Goal: Task Accomplishment & Management: Use online tool/utility

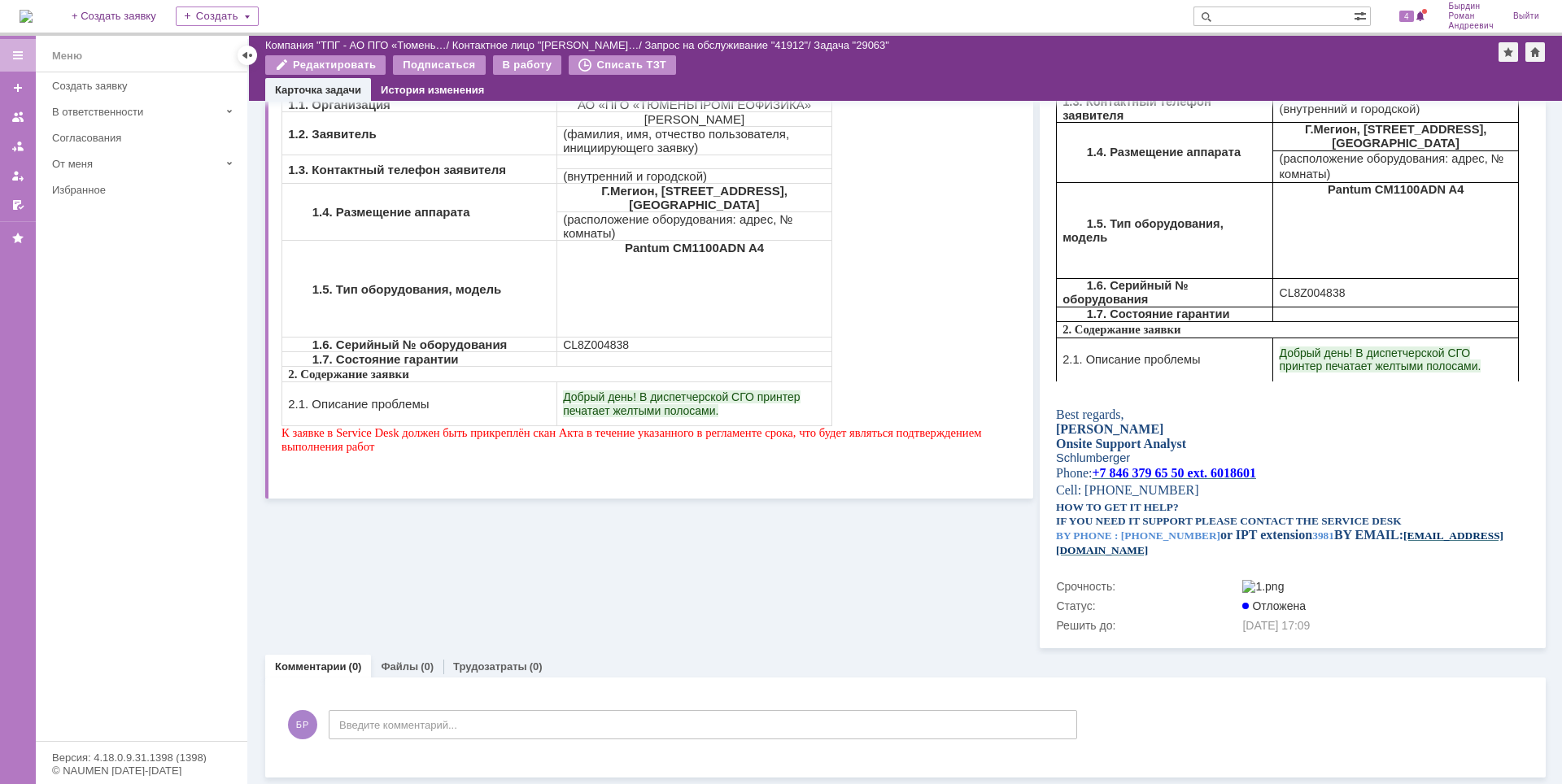
scroll to position [322, 0]
click at [392, 661] on link "Файлы" at bounding box center [399, 667] width 37 height 12
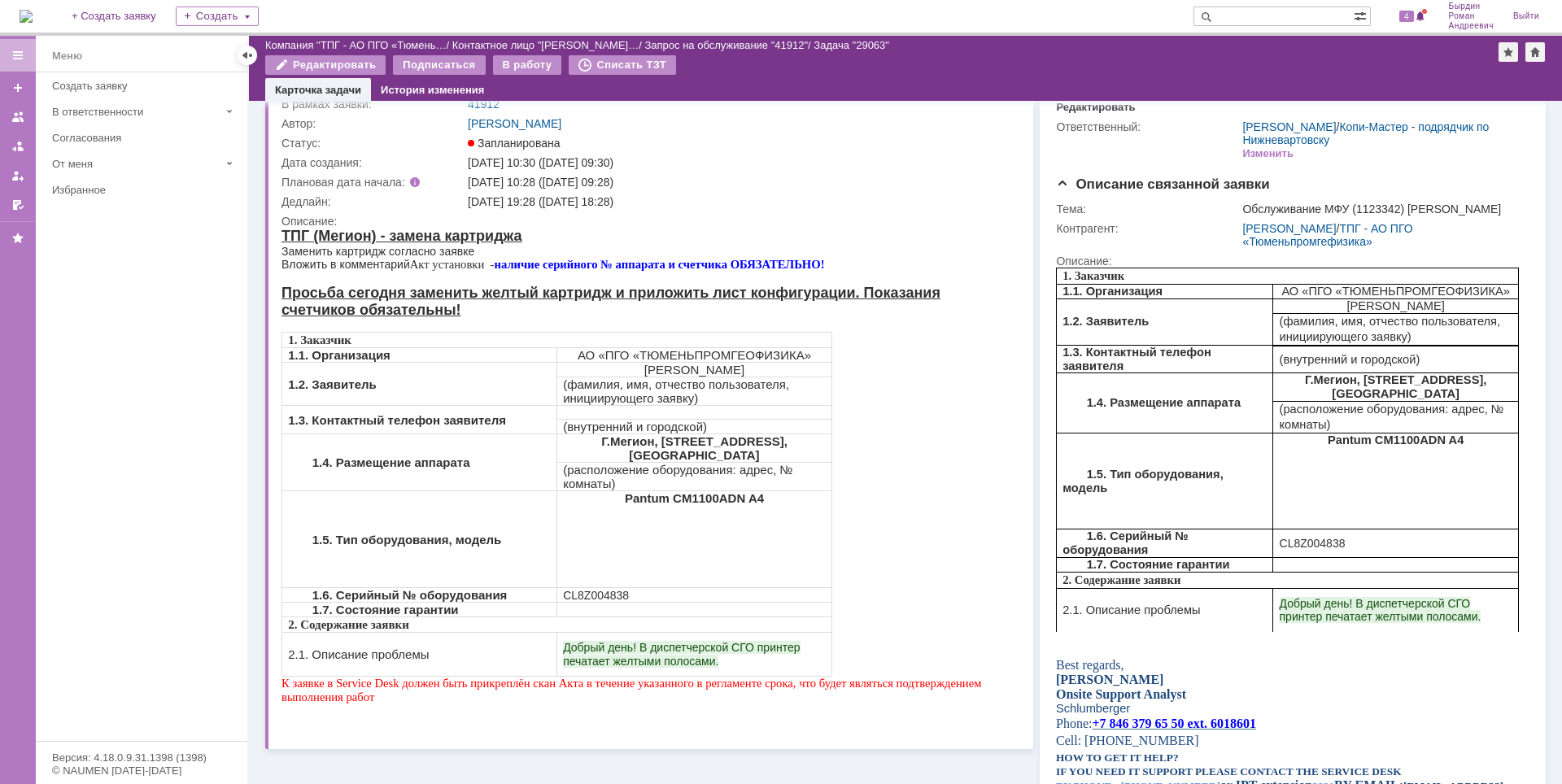
scroll to position [35, 0]
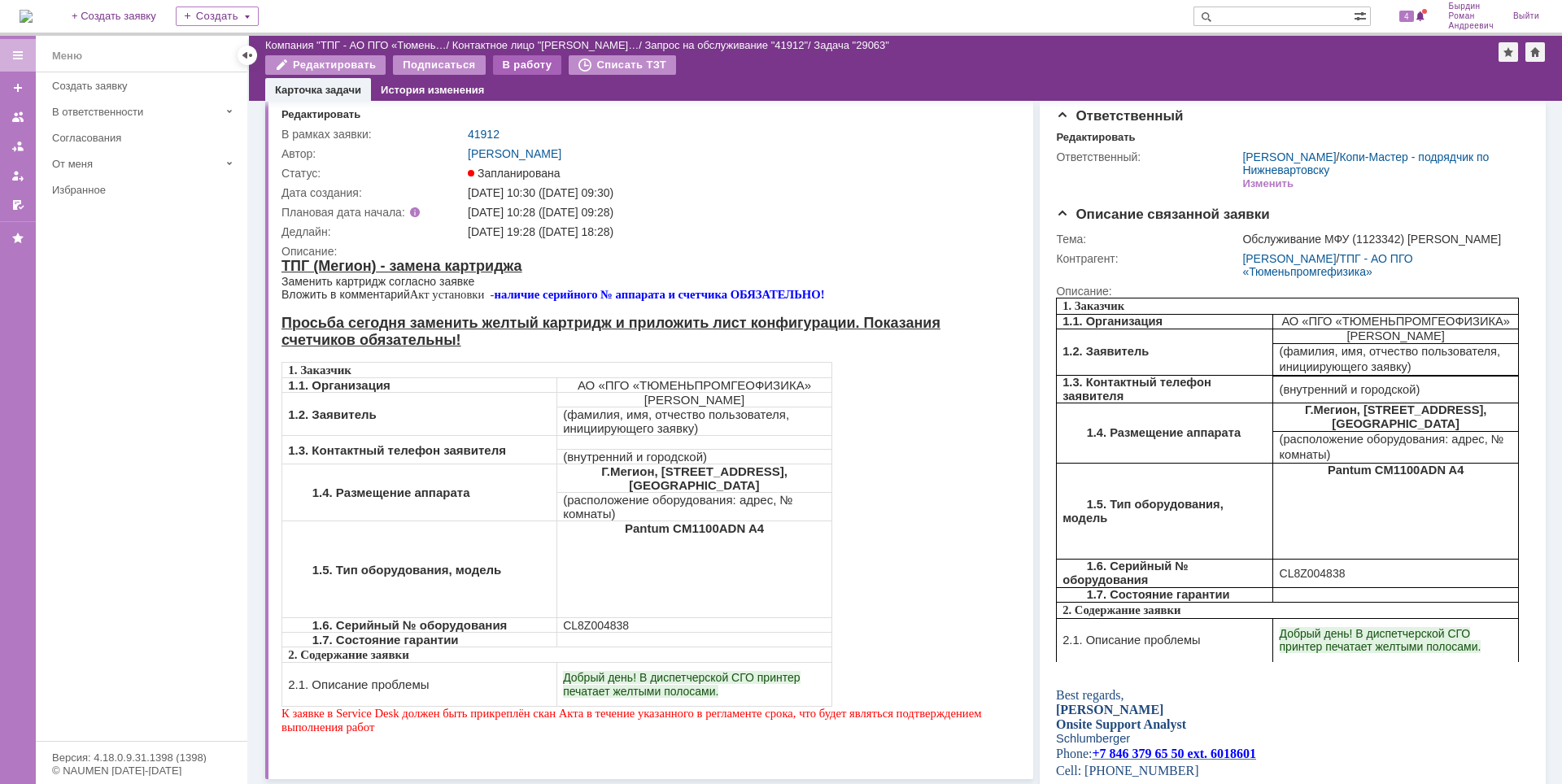
click at [509, 66] on div "В работу" at bounding box center [528, 65] width 69 height 20
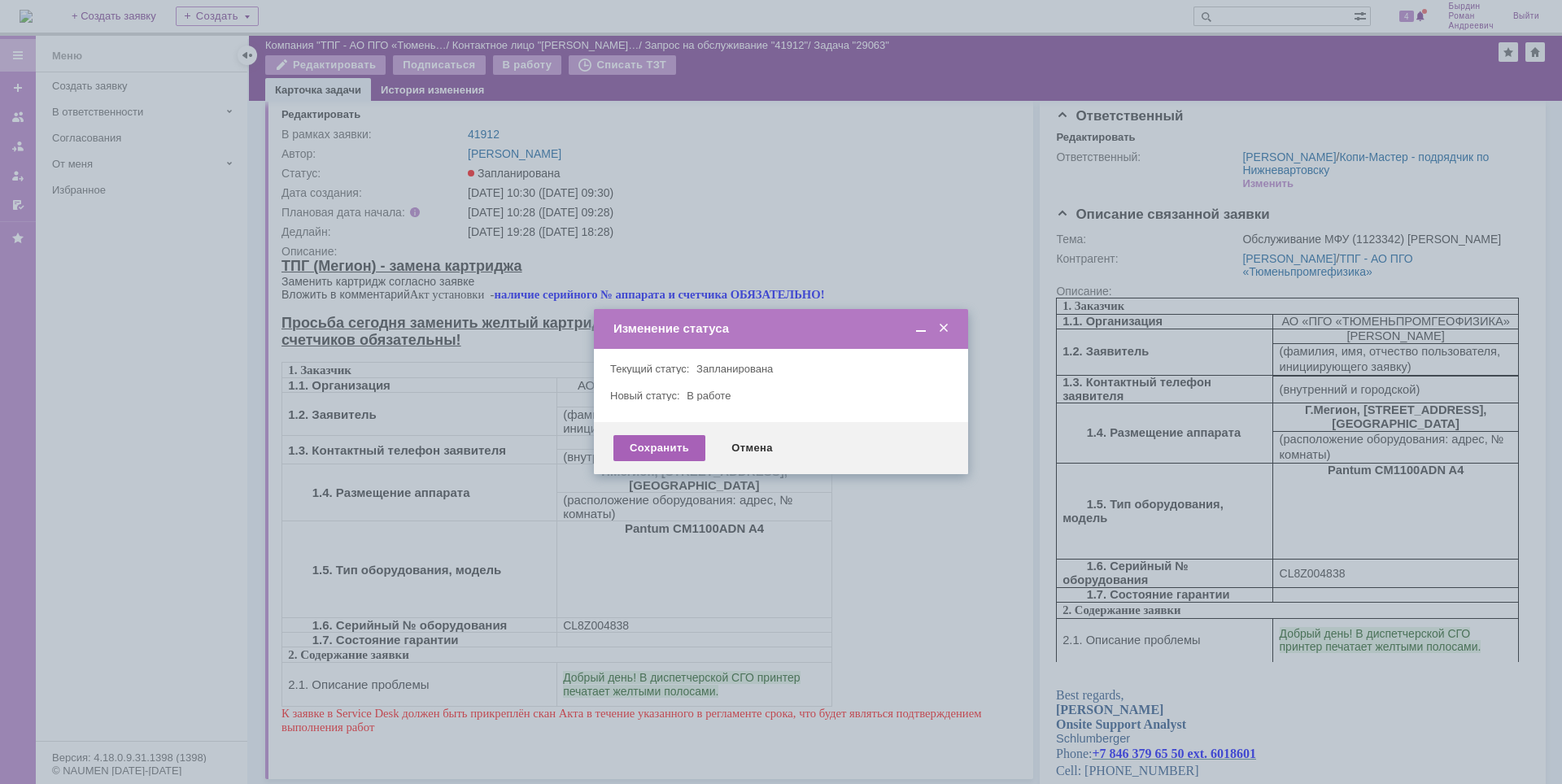
click at [676, 447] on div "Сохранить" at bounding box center [660, 448] width 92 height 26
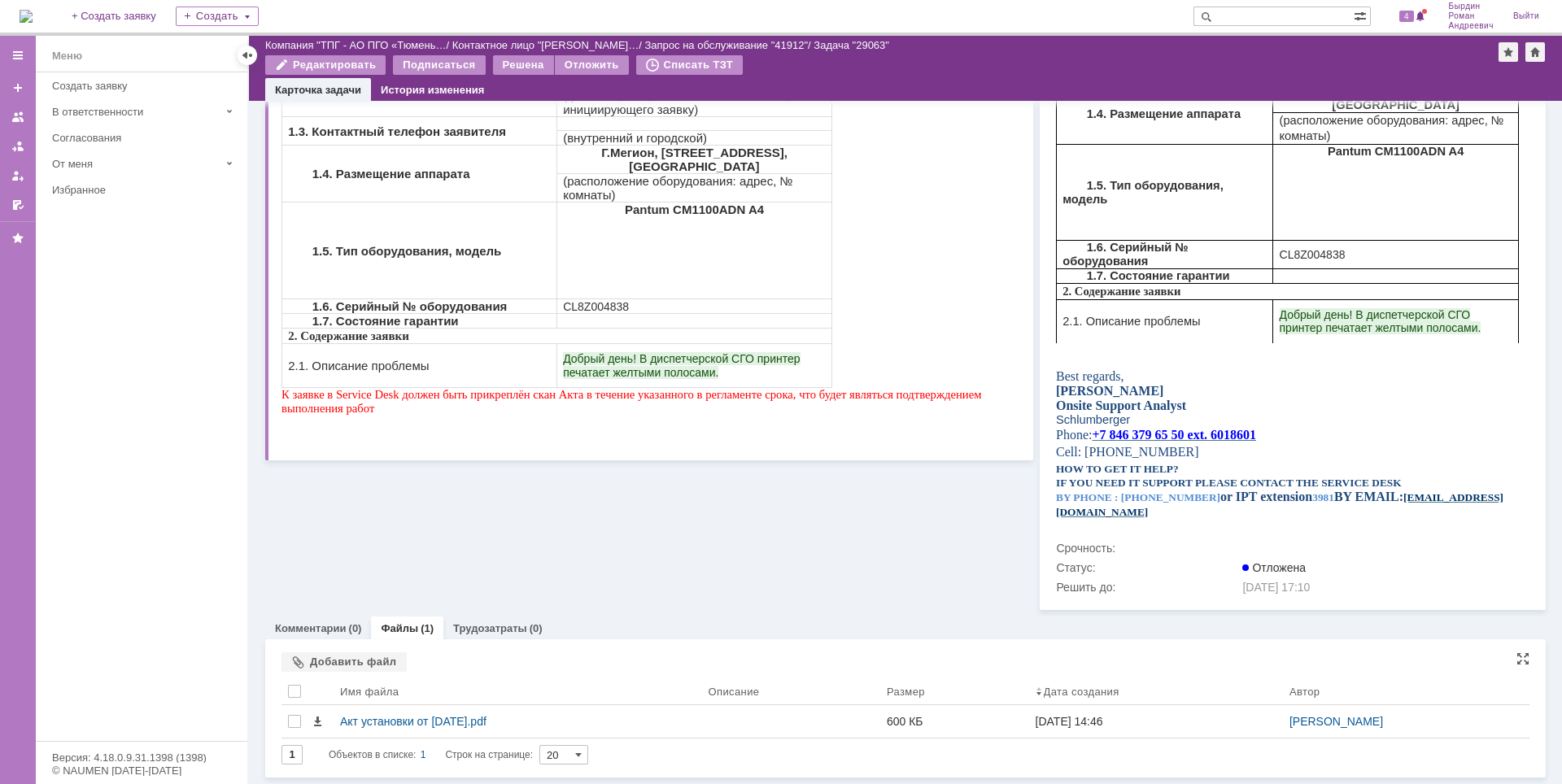
scroll to position [360, 0]
click at [320, 624] on link "Комментарии" at bounding box center [310, 629] width 72 height 12
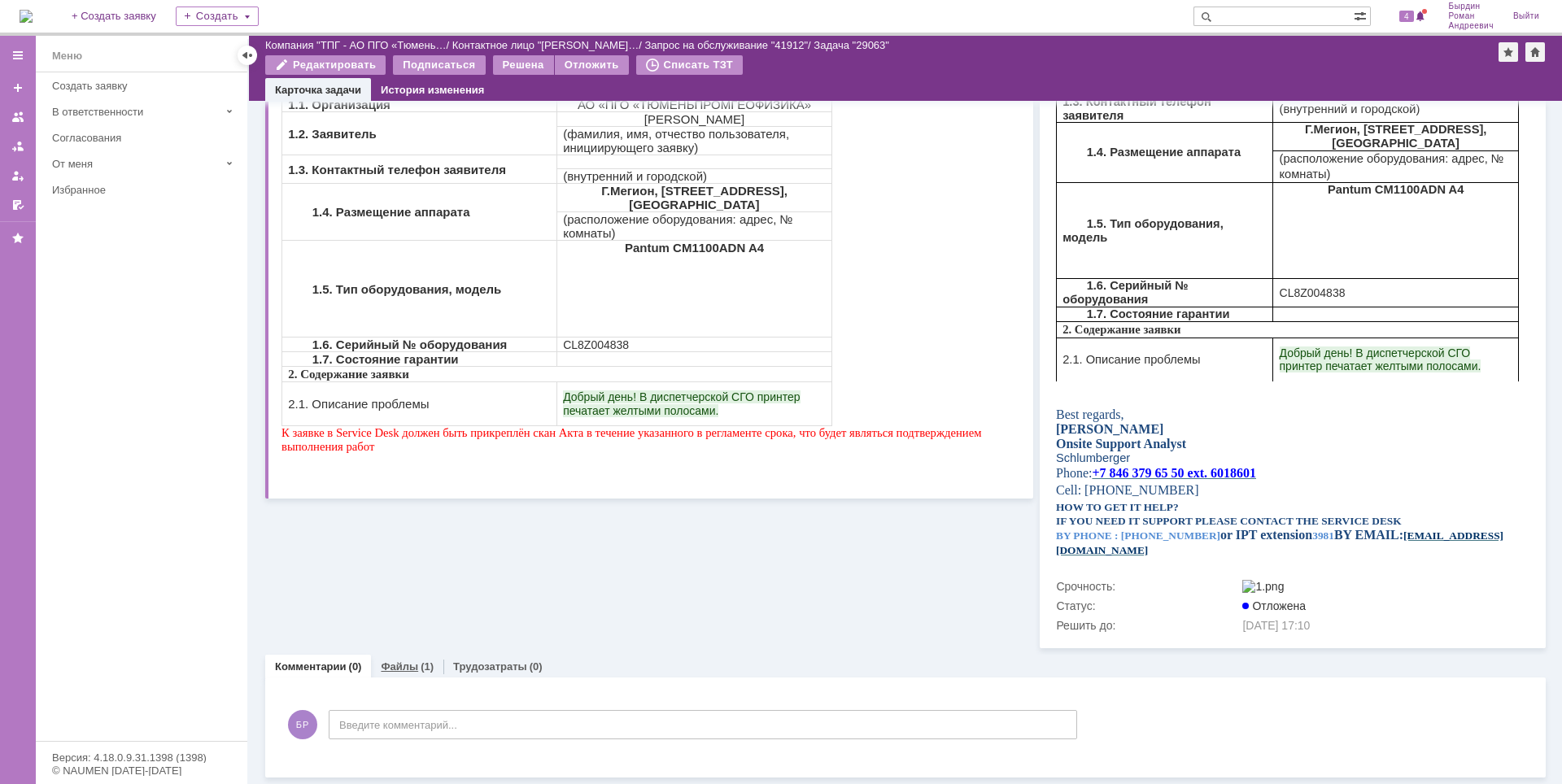
click at [408, 663] on link "Файлы" at bounding box center [399, 667] width 37 height 12
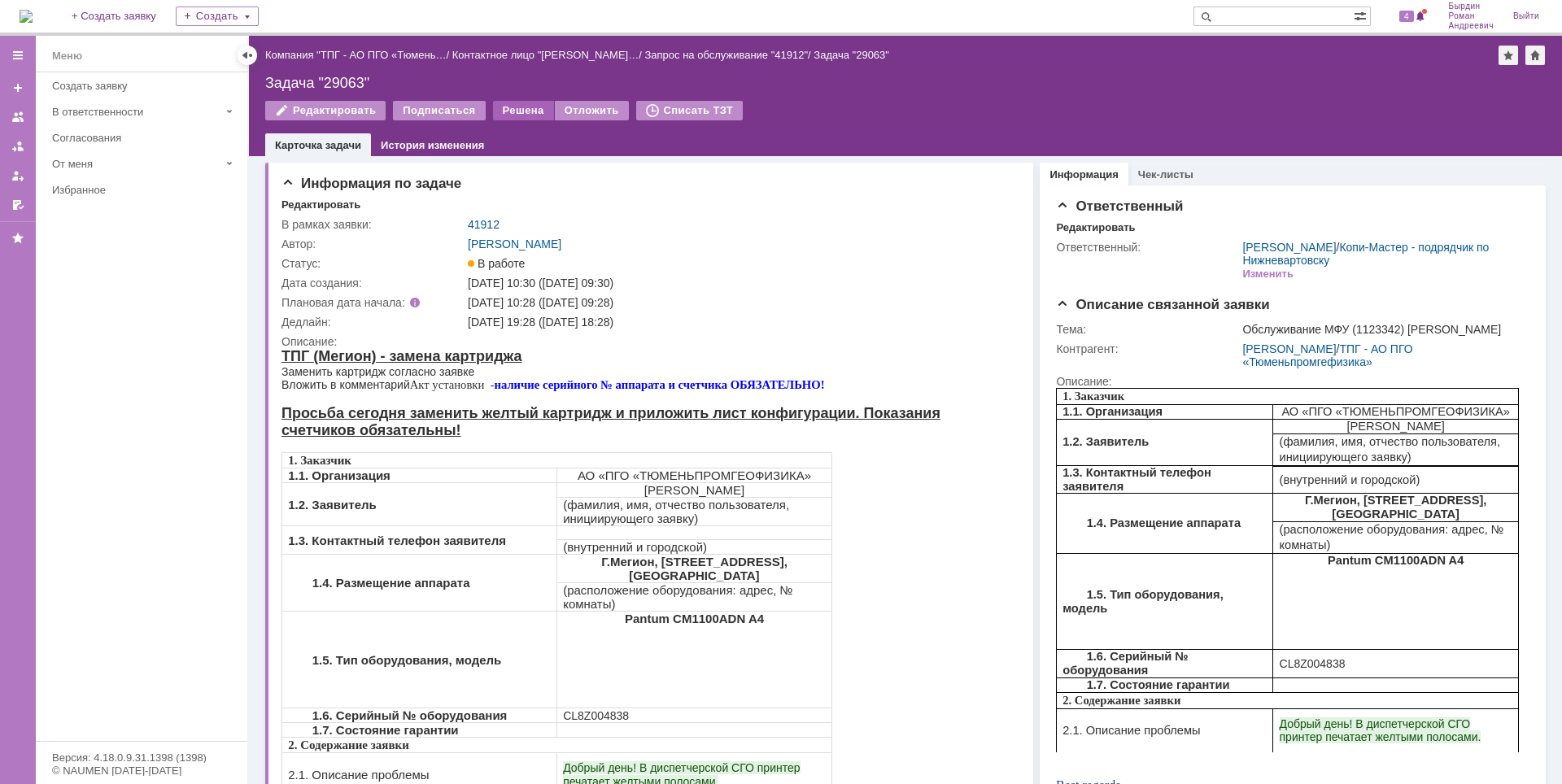
click at [514, 113] on div "Решена" at bounding box center [523, 111] width 61 height 20
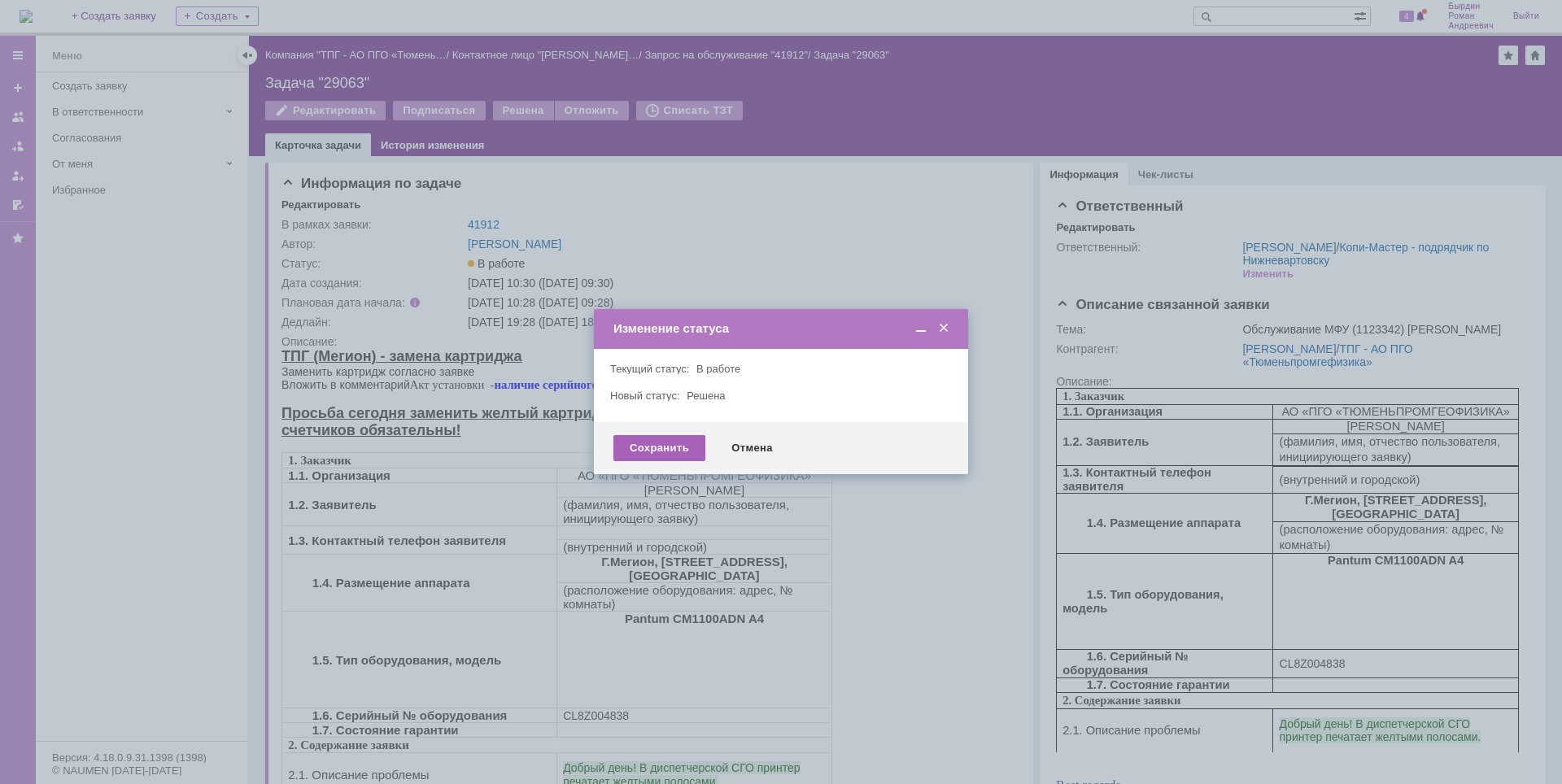
click at [660, 447] on div "Сохранить" at bounding box center [660, 448] width 92 height 26
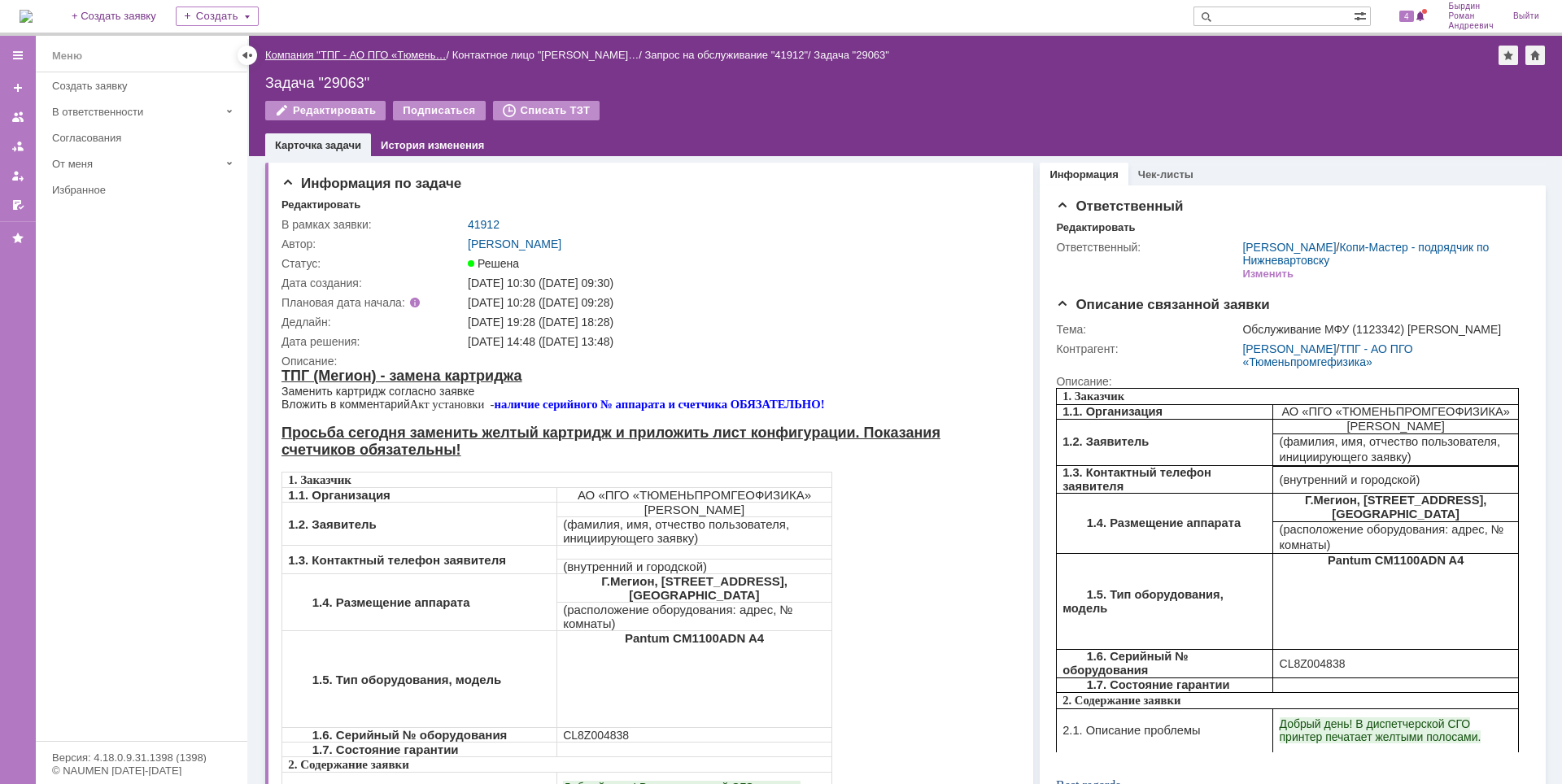
click at [286, 52] on link "Компания "ТПГ - АО ПГО «Тюмень…" at bounding box center [356, 55] width 181 height 12
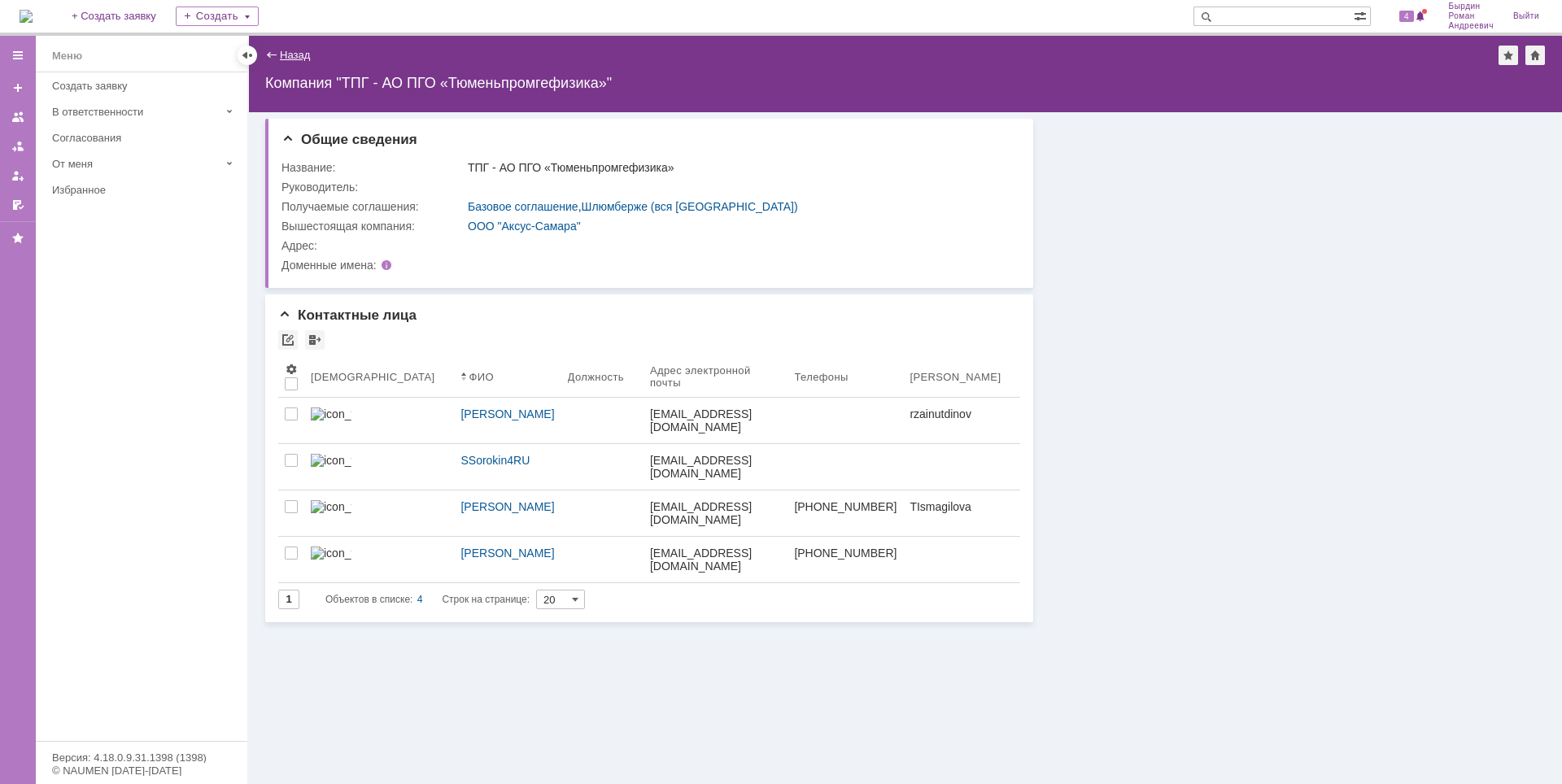
click at [290, 55] on link "Назад" at bounding box center [295, 55] width 30 height 12
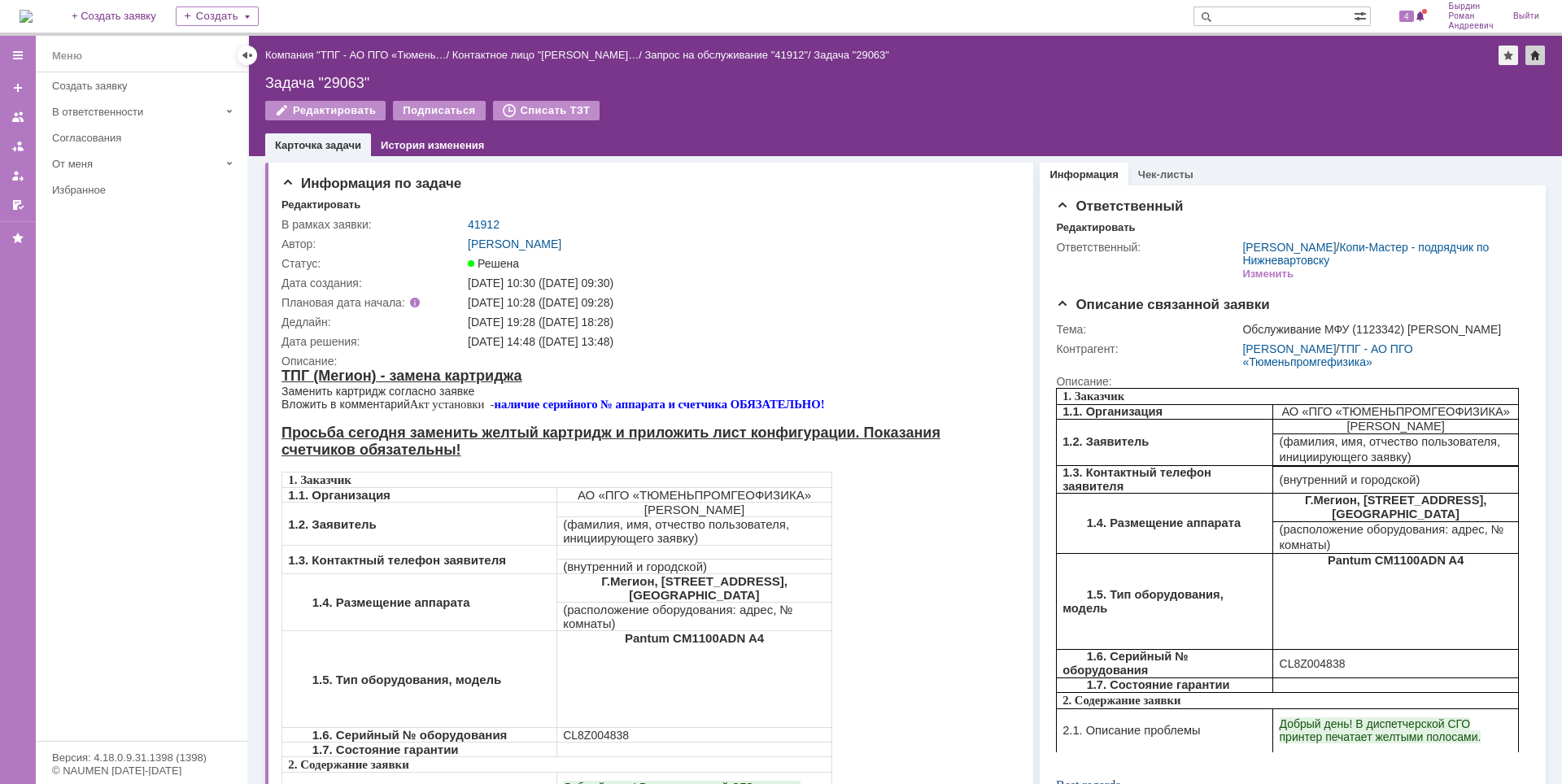
click at [1538, 55] on div at bounding box center [1535, 55] width 20 height 20
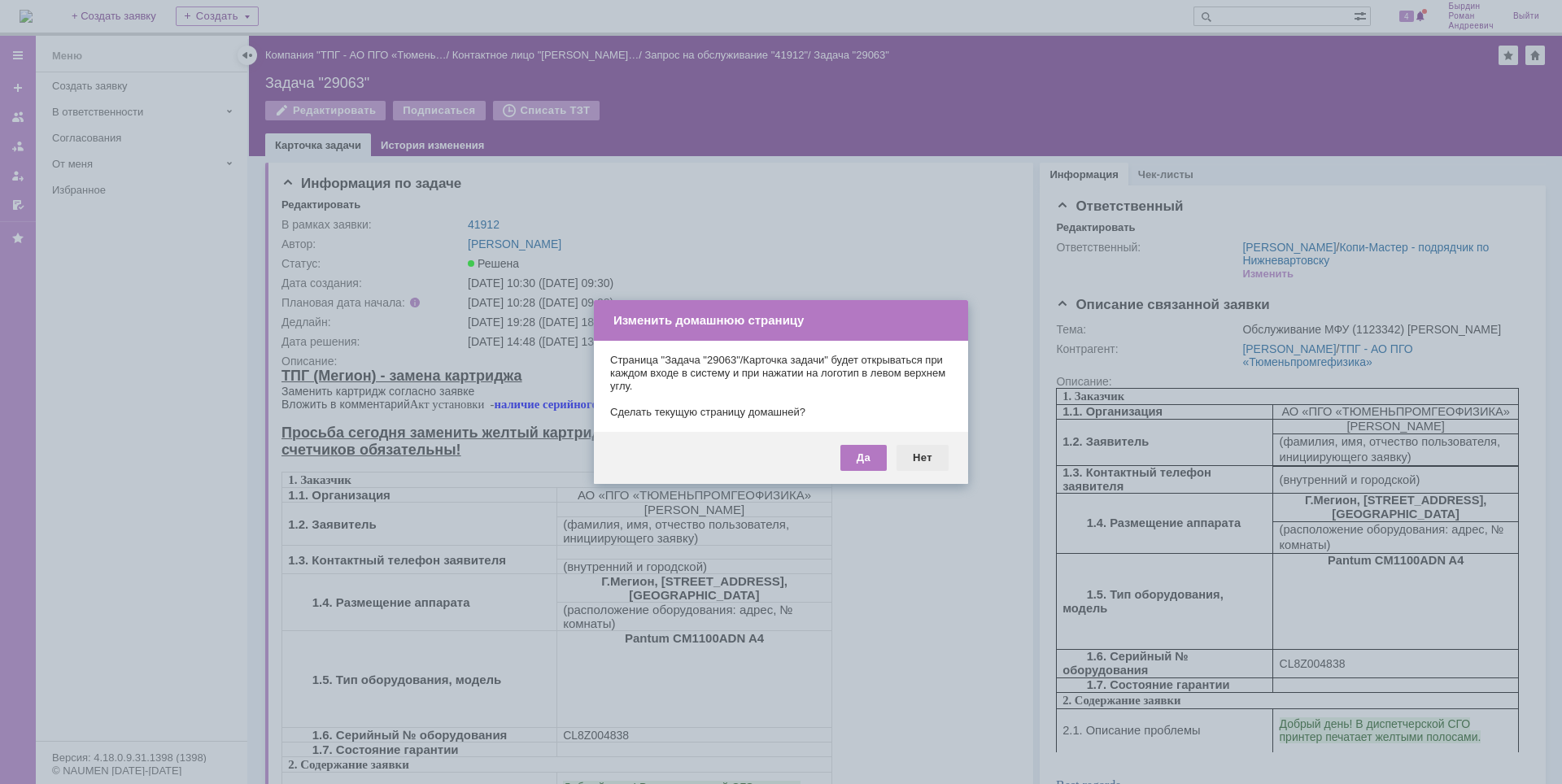
drag, startPoint x: 925, startPoint y: 462, endPoint x: 644, endPoint y: 93, distance: 463.8
click at [925, 462] on div "Нет" at bounding box center [922, 458] width 52 height 26
